Goal: Task Accomplishment & Management: Manage account settings

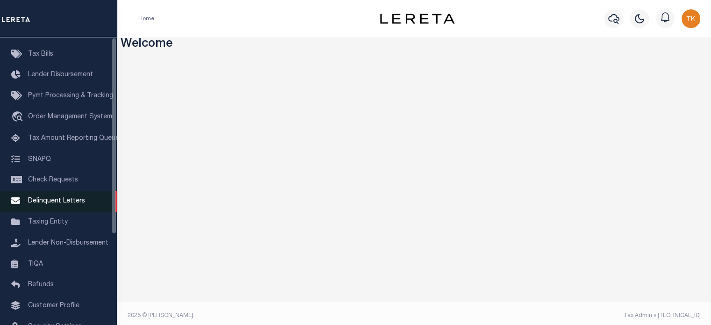
scroll to position [132, 0]
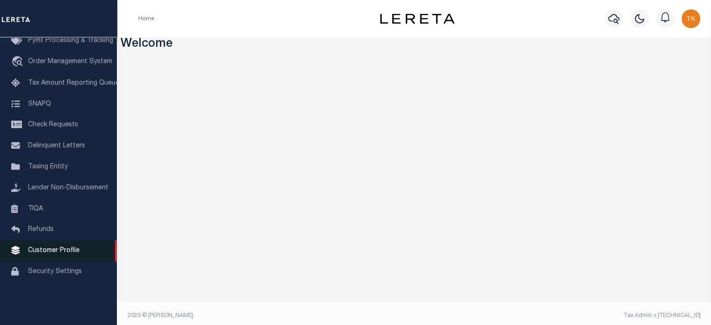
click at [54, 254] on span "Customer Profile" at bounding box center [53, 250] width 51 height 7
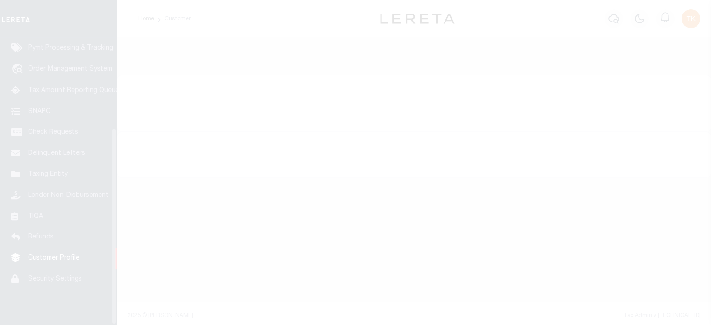
scroll to position [132, 0]
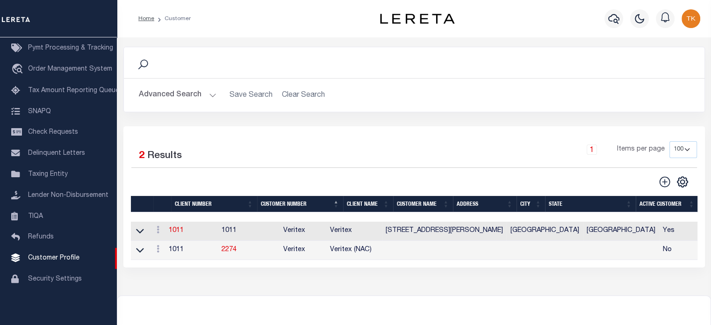
click at [176, 95] on button "Advanced Search" at bounding box center [178, 95] width 78 height 18
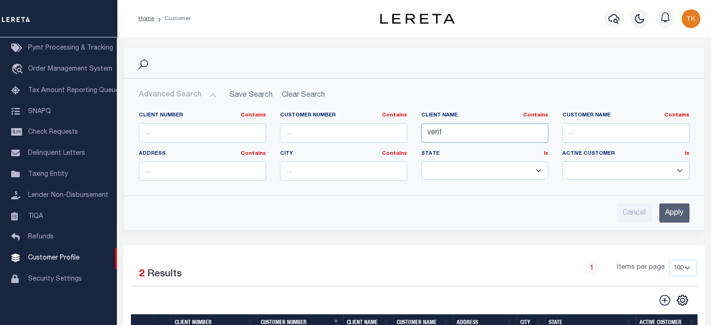
drag, startPoint x: 456, startPoint y: 132, endPoint x: 393, endPoint y: 131, distance: 62.7
click at [393, 131] on div "Client Number Contains Contains Is Customer Number Contains Contains Is Contains" at bounding box center [414, 150] width 565 height 76
type input "Winter par"
click at [673, 213] on input "Apply" at bounding box center [674, 212] width 30 height 19
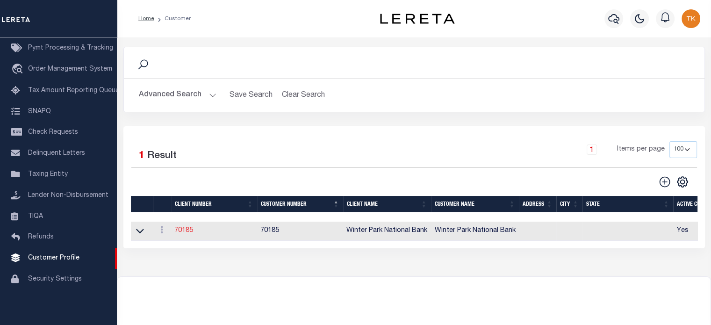
click at [180, 233] on link "70185" at bounding box center [183, 230] width 19 height 7
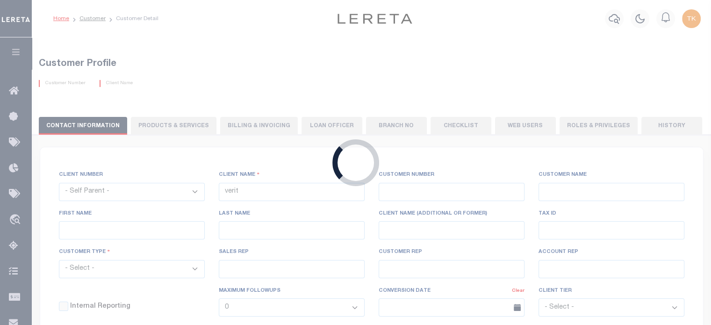
select select
type input "Winter Park National Bank"
type input "70185"
type input "Winter Park National Bank"
type input "[PERSON_NAME]"
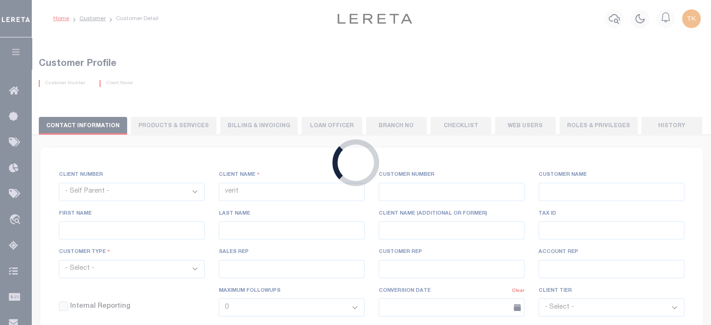
type input "[PERSON_NAME]"
select select "Residential"
type input "[PERSON_NAME]"
type input "Customer Service"
type input "[DATE]"
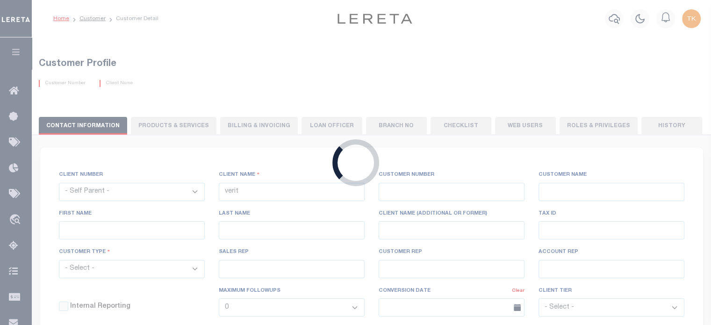
select select "Tier 3"
checkbox input "true"
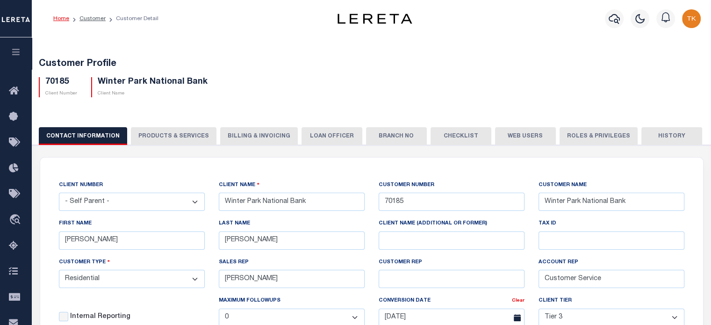
click at [512, 135] on button "Web Users" at bounding box center [525, 136] width 61 height 18
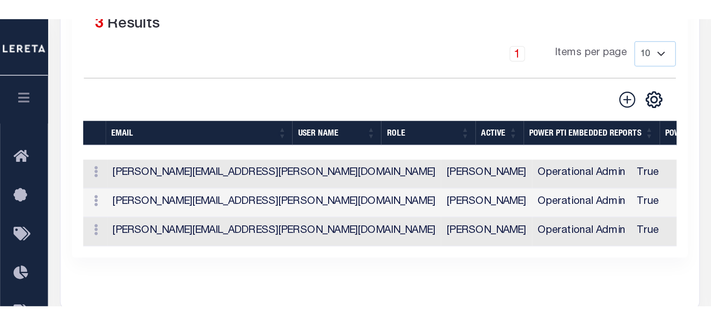
scroll to position [299, 0]
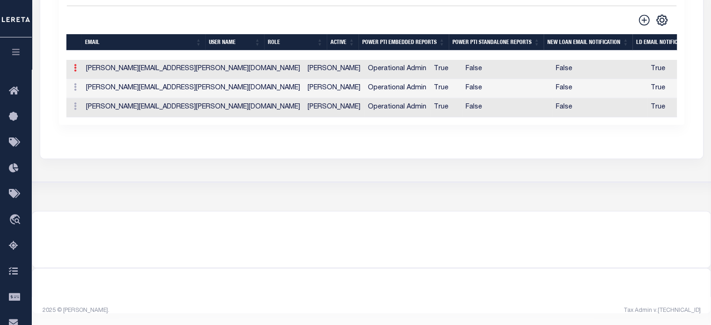
click at [78, 66] on link at bounding box center [75, 68] width 10 height 7
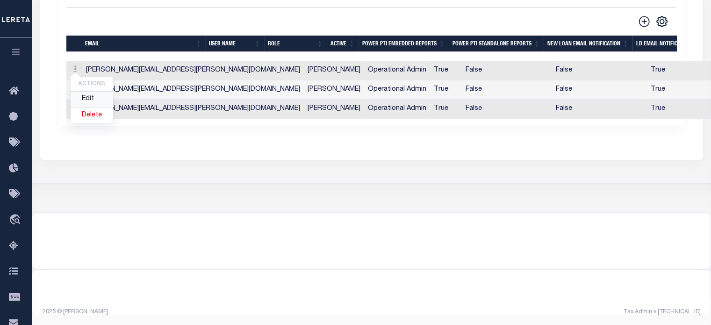
click at [88, 98] on link "Edit" at bounding box center [92, 99] width 43 height 15
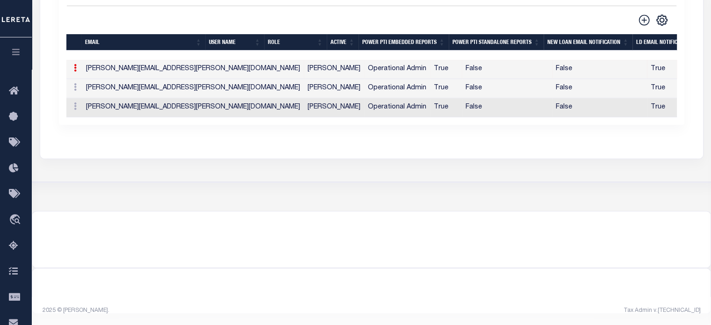
type input "[PERSON_NAME][EMAIL_ADDRESS][PERSON_NAME][DOMAIN_NAME]"
type input "[EMAIL_ADDRESS][DOMAIN_NAME]"
type input "[PERSON_NAME]"
checkbox input "true"
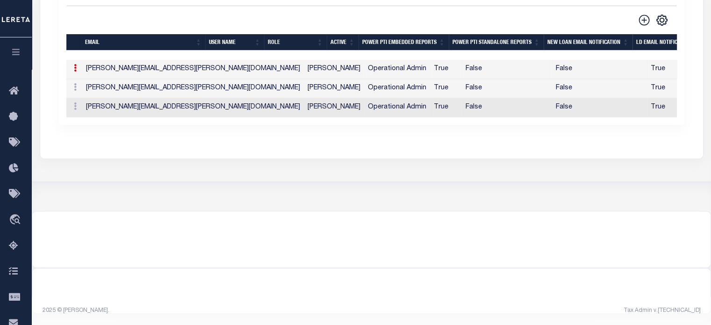
checkbox input "true"
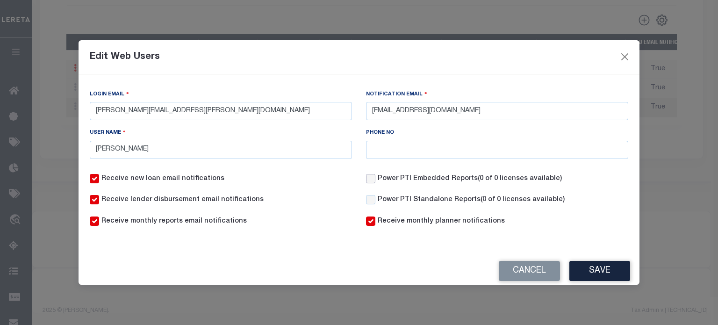
click at [374, 181] on input "Power PTI Embedded Reports (0 of 0 licenses available)" at bounding box center [370, 178] width 9 height 9
checkbox input "true"
click at [373, 198] on input "Power PTI Standalone Reports (0 of 0 licenses available)" at bounding box center [370, 199] width 9 height 9
checkbox input "true"
click at [600, 272] on button "Save" at bounding box center [599, 271] width 61 height 20
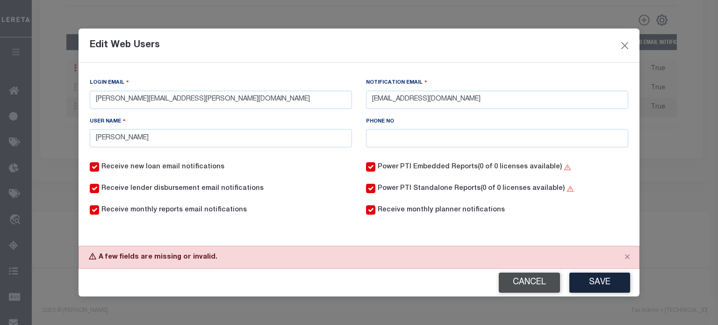
click at [534, 286] on button "Cancel" at bounding box center [529, 283] width 61 height 20
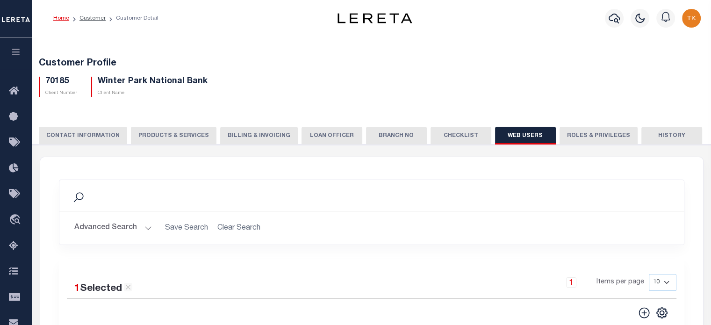
scroll to position [0, 0]
click at [67, 132] on button "CONTACT INFORMATION" at bounding box center [83, 136] width 88 height 18
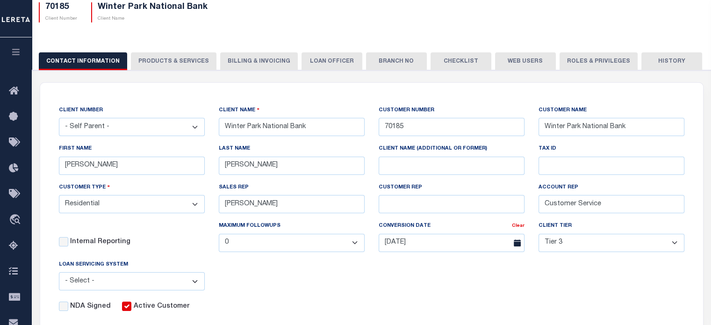
scroll to position [94, 0]
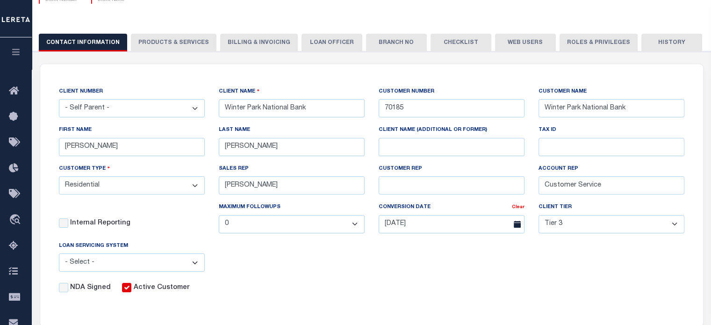
click at [512, 42] on button "Web Users" at bounding box center [525, 43] width 61 height 18
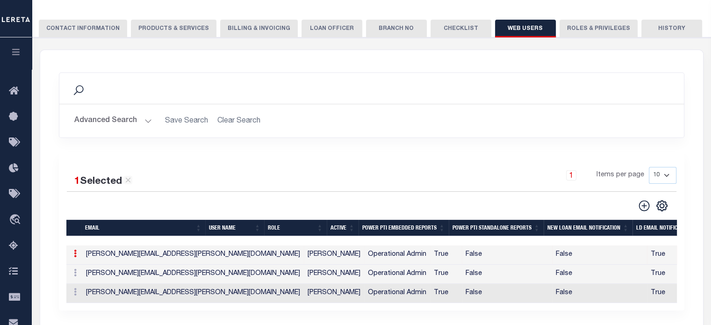
scroll to position [187, 0]
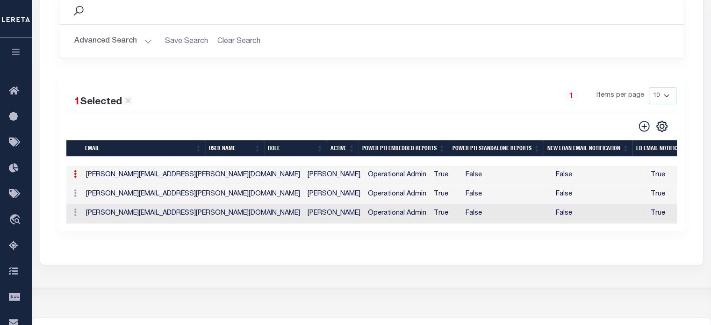
click at [110, 179] on td "[PERSON_NAME][EMAIL_ADDRESS][PERSON_NAME][DOMAIN_NAME]" at bounding box center [193, 175] width 222 height 19
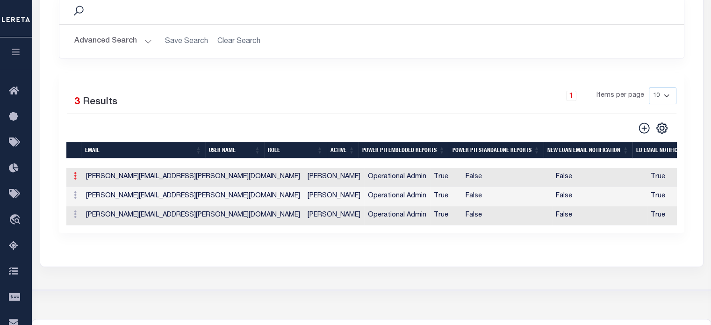
click at [74, 178] on icon at bounding box center [75, 175] width 3 height 7
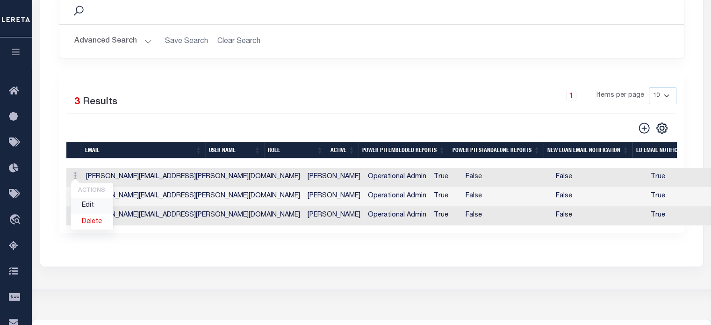
click at [86, 205] on link "Edit" at bounding box center [92, 205] width 43 height 15
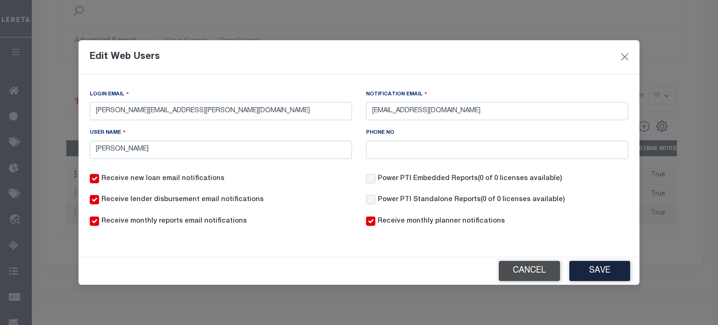
click at [516, 269] on button "Cancel" at bounding box center [529, 271] width 61 height 20
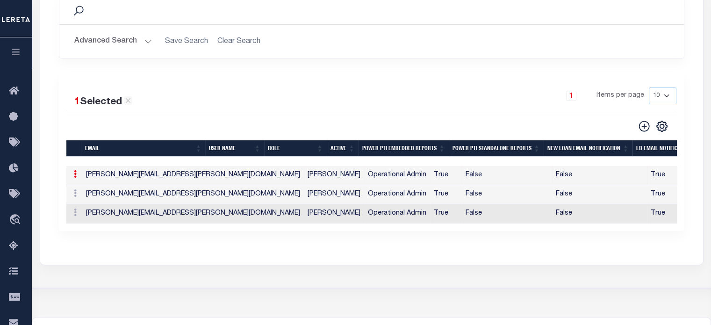
click at [103, 40] on button "Advanced Search" at bounding box center [113, 41] width 78 height 18
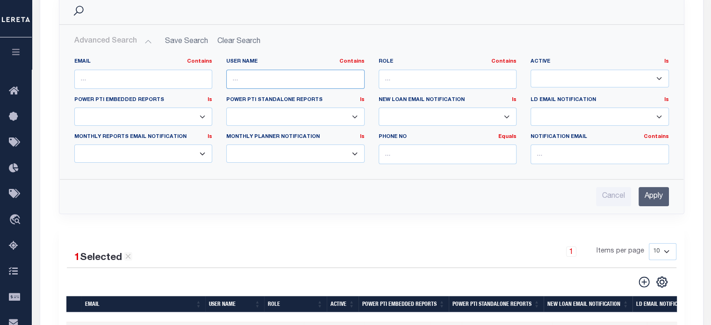
click at [280, 76] on input "text" at bounding box center [295, 79] width 138 height 19
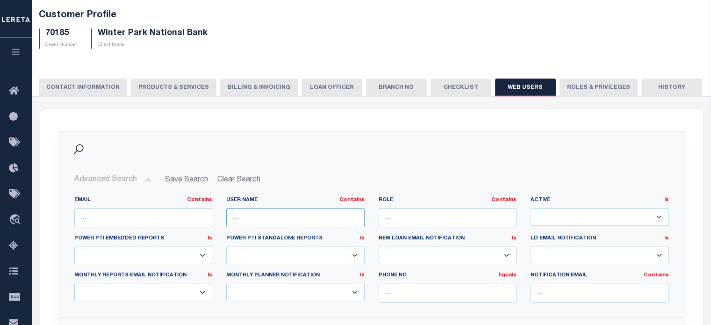
scroll to position [47, 0]
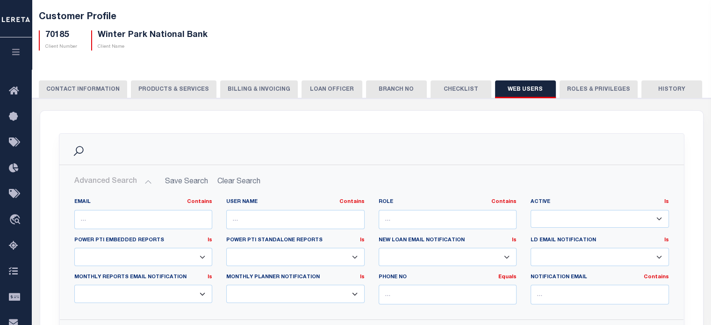
click at [73, 93] on button "CONTACT INFORMATION" at bounding box center [83, 89] width 88 height 18
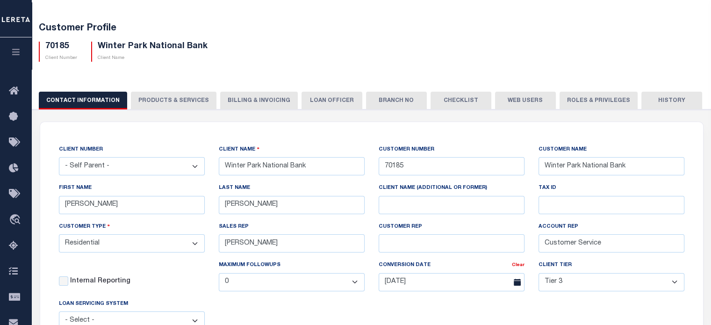
scroll to position [0, 0]
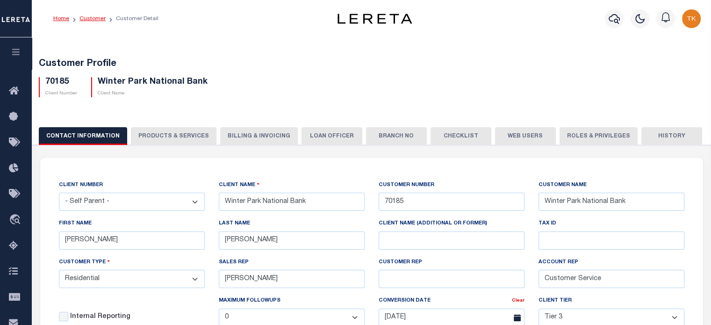
click at [88, 19] on link "Customer" at bounding box center [92, 19] width 26 height 6
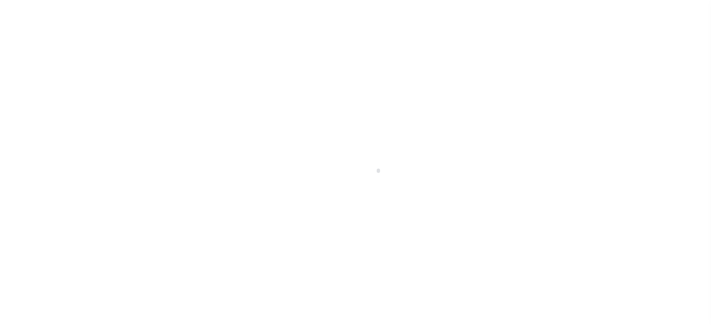
scroll to position [132, 0]
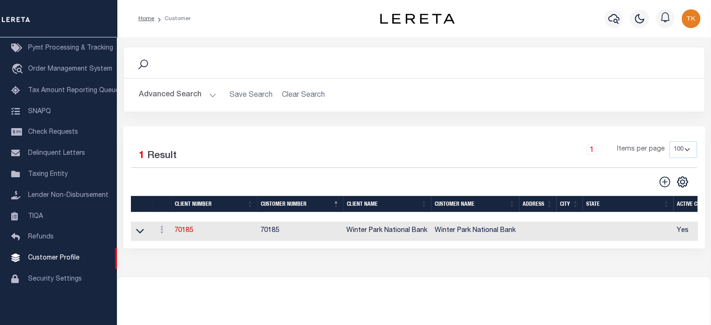
click at [180, 97] on button "Advanced Search" at bounding box center [178, 95] width 78 height 18
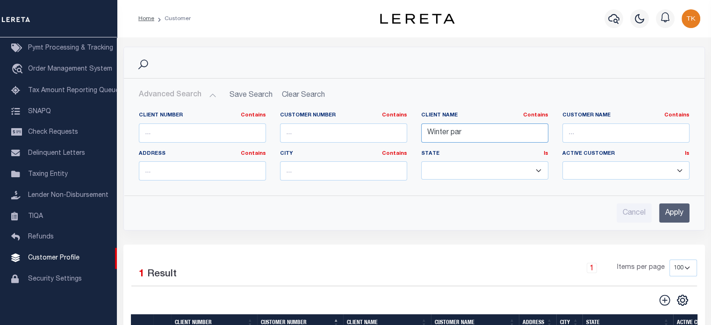
click at [466, 129] on input "Winter par" at bounding box center [484, 132] width 127 height 19
drag, startPoint x: 466, startPoint y: 129, endPoint x: 337, endPoint y: 144, distance: 130.0
click at [337, 144] on div "Client Number Contains Contains Is Customer Number Contains Contains Is Contains" at bounding box center [414, 150] width 565 height 76
type input "lima"
click at [675, 217] on input "Apply" at bounding box center [674, 212] width 30 height 19
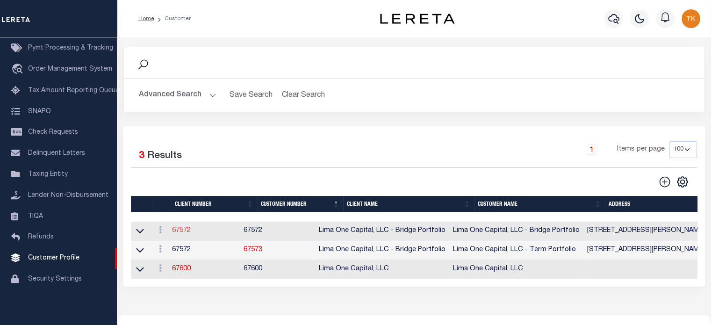
click at [180, 233] on link "67572" at bounding box center [181, 230] width 19 height 7
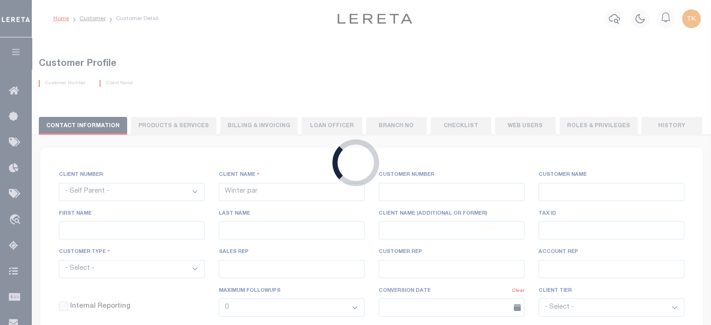
select select
type input "Lima One Capital, LLC - Bridge Portfolio"
type input "67572"
type input "Lima One Capital, LLC - Bridge Portfolio"
type input "Samantha"
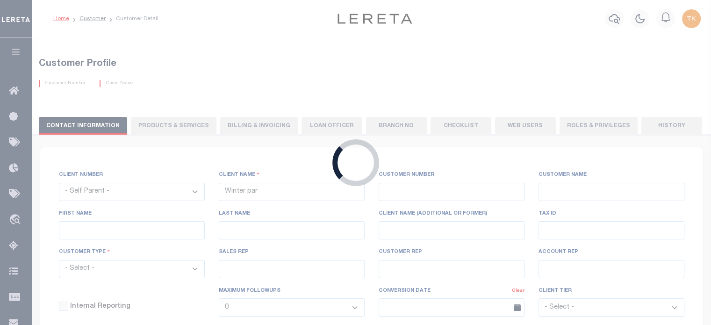
type input "Moua"
select select "Residential"
type input "Sean Galaise"
type input "[PERSON_NAME]"
select select "Tier 3"
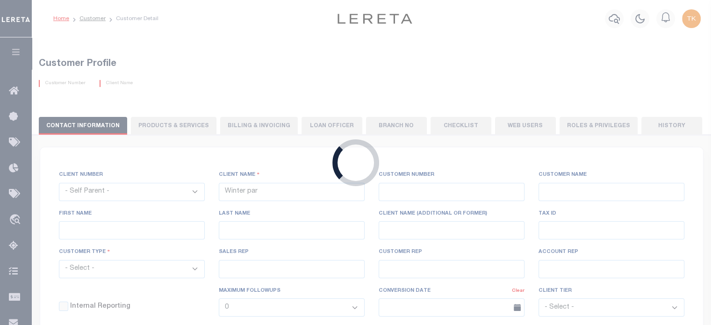
select select "OTH"
checkbox input "true"
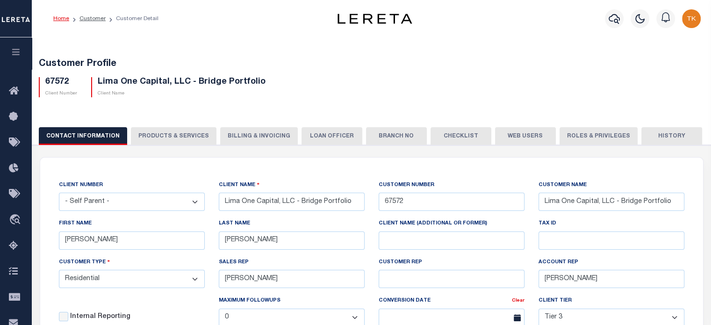
click at [503, 139] on button "Web Users" at bounding box center [525, 136] width 61 height 18
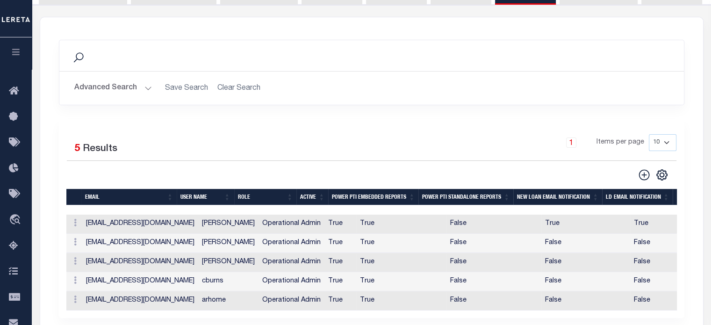
scroll to position [187, 0]
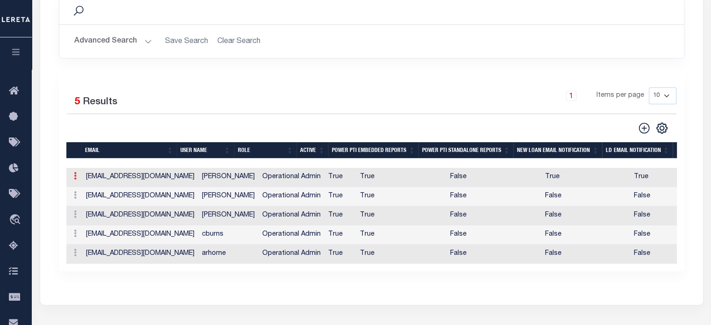
click at [75, 173] on icon at bounding box center [75, 175] width 3 height 7
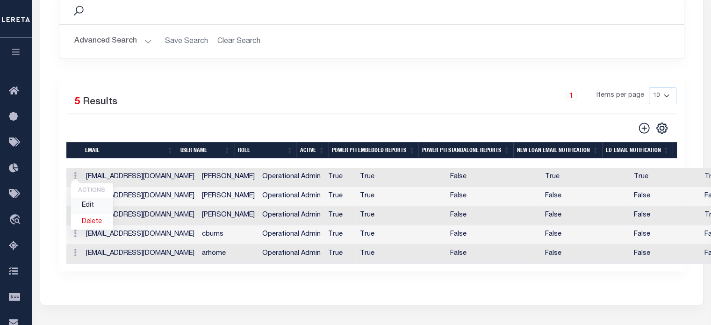
click at [82, 205] on link "Edit" at bounding box center [92, 205] width 43 height 15
type input "smoua@limaonecapital.com"
type input "Samantha Moua"
checkbox input "true"
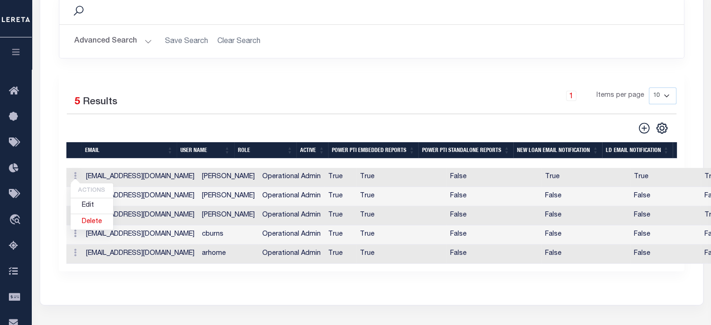
checkbox input "true"
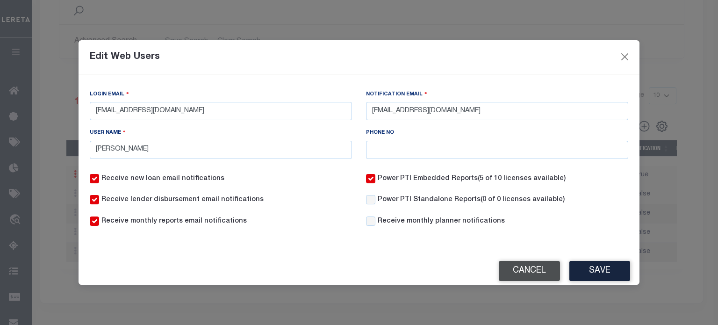
click at [525, 269] on button "Cancel" at bounding box center [529, 271] width 61 height 20
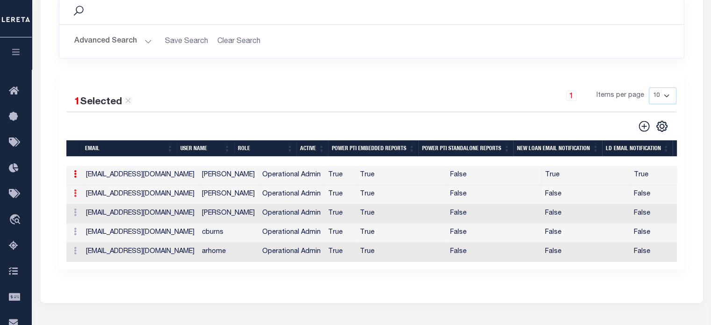
click at [75, 193] on icon at bounding box center [75, 192] width 3 height 7
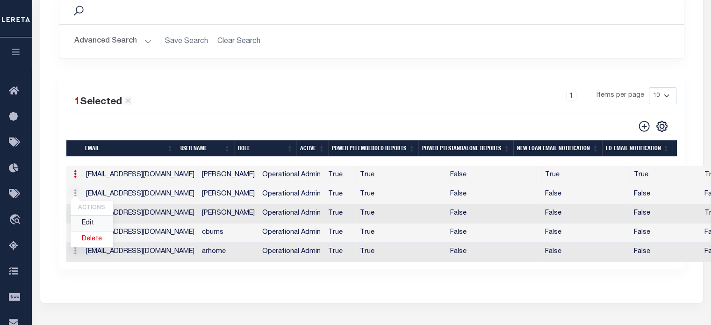
click at [94, 220] on link "Edit" at bounding box center [92, 223] width 43 height 15
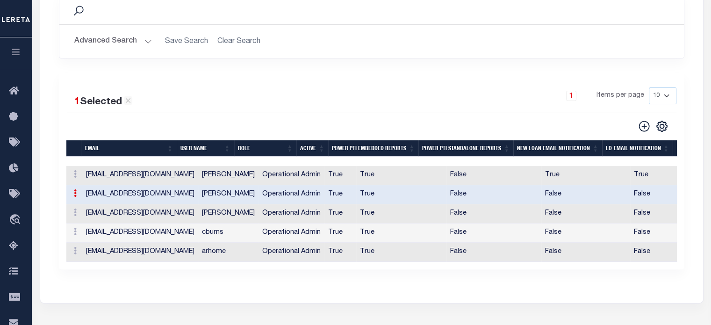
type input "dhughes@limaonecapital.com"
type input "David Hughes"
type input "6366282374"
checkbox input "false"
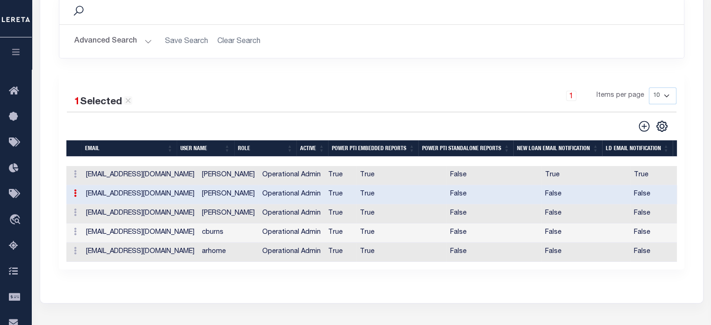
checkbox input "false"
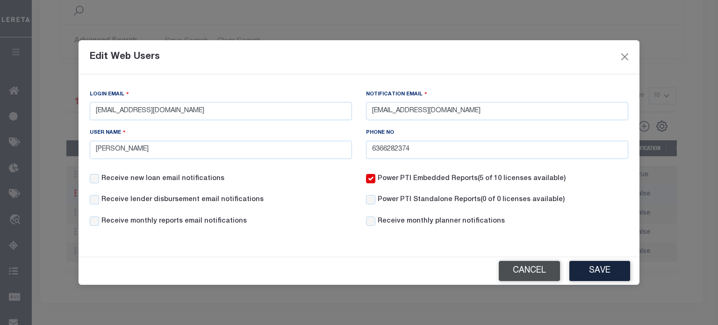
click at [530, 270] on button "Cancel" at bounding box center [529, 271] width 61 height 20
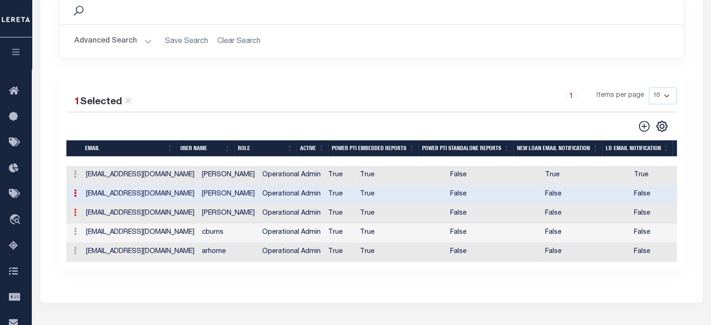
click at [74, 214] on icon at bounding box center [75, 212] width 3 height 7
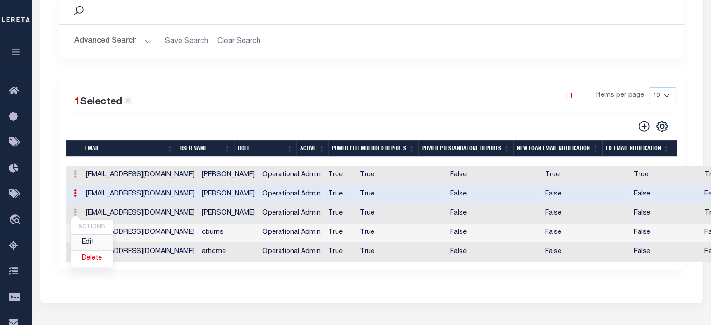
click at [86, 238] on link "Edit" at bounding box center [92, 242] width 43 height 15
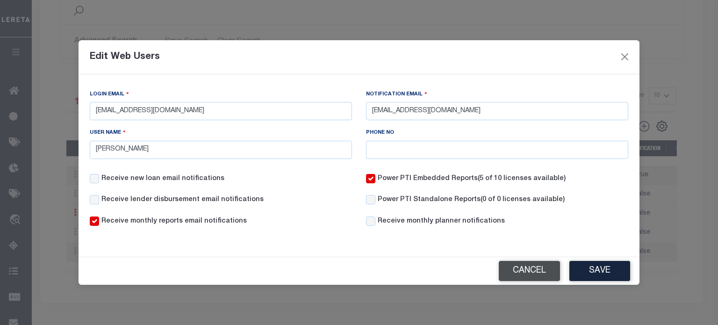
click at [538, 273] on button "Cancel" at bounding box center [529, 271] width 61 height 20
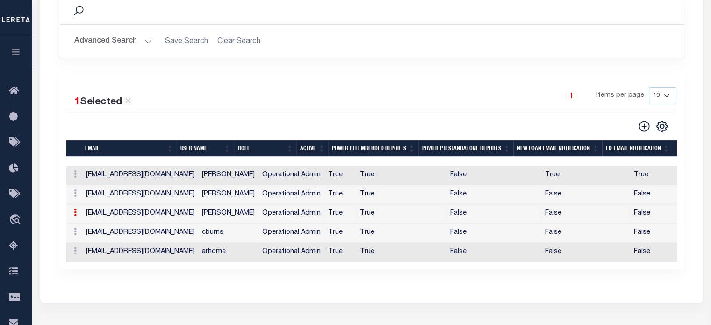
click at [107, 43] on button "Advanced Search" at bounding box center [113, 41] width 78 height 18
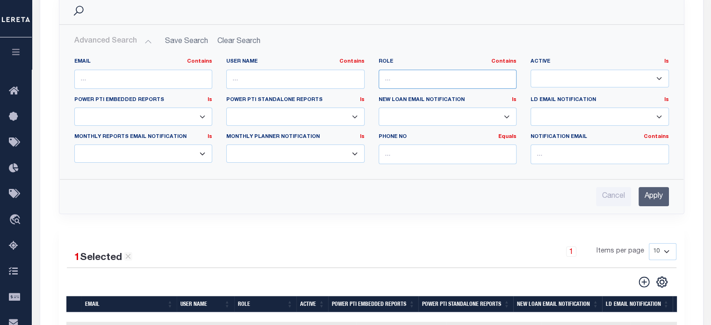
click at [404, 74] on input "text" at bounding box center [448, 79] width 138 height 19
click at [392, 78] on input "resanant" at bounding box center [448, 79] width 138 height 19
type input "renasant"
click at [658, 194] on input "Apply" at bounding box center [654, 196] width 30 height 19
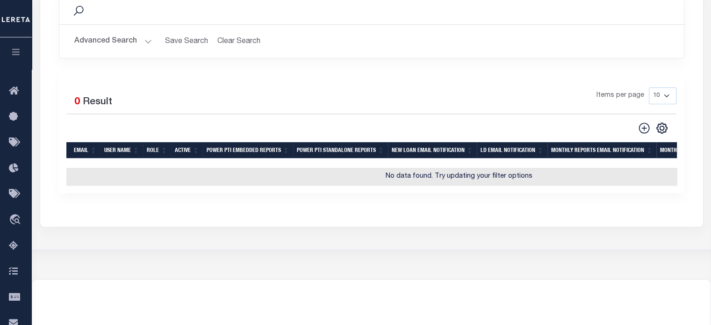
scroll to position [0, 0]
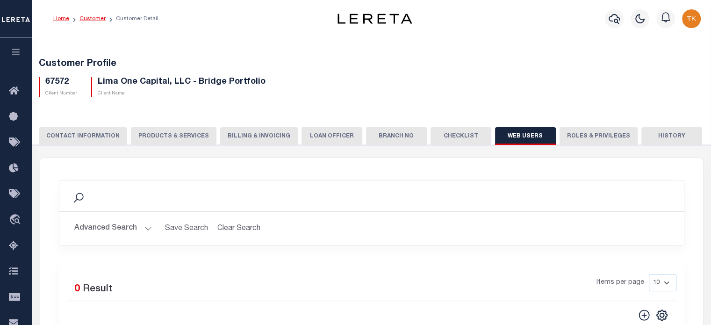
click at [97, 19] on link "Customer" at bounding box center [92, 19] width 26 height 6
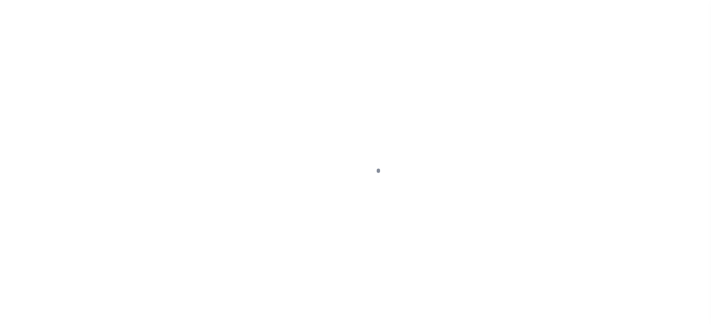
scroll to position [132, 0]
